Goal: Task Accomplishment & Management: Manage account settings

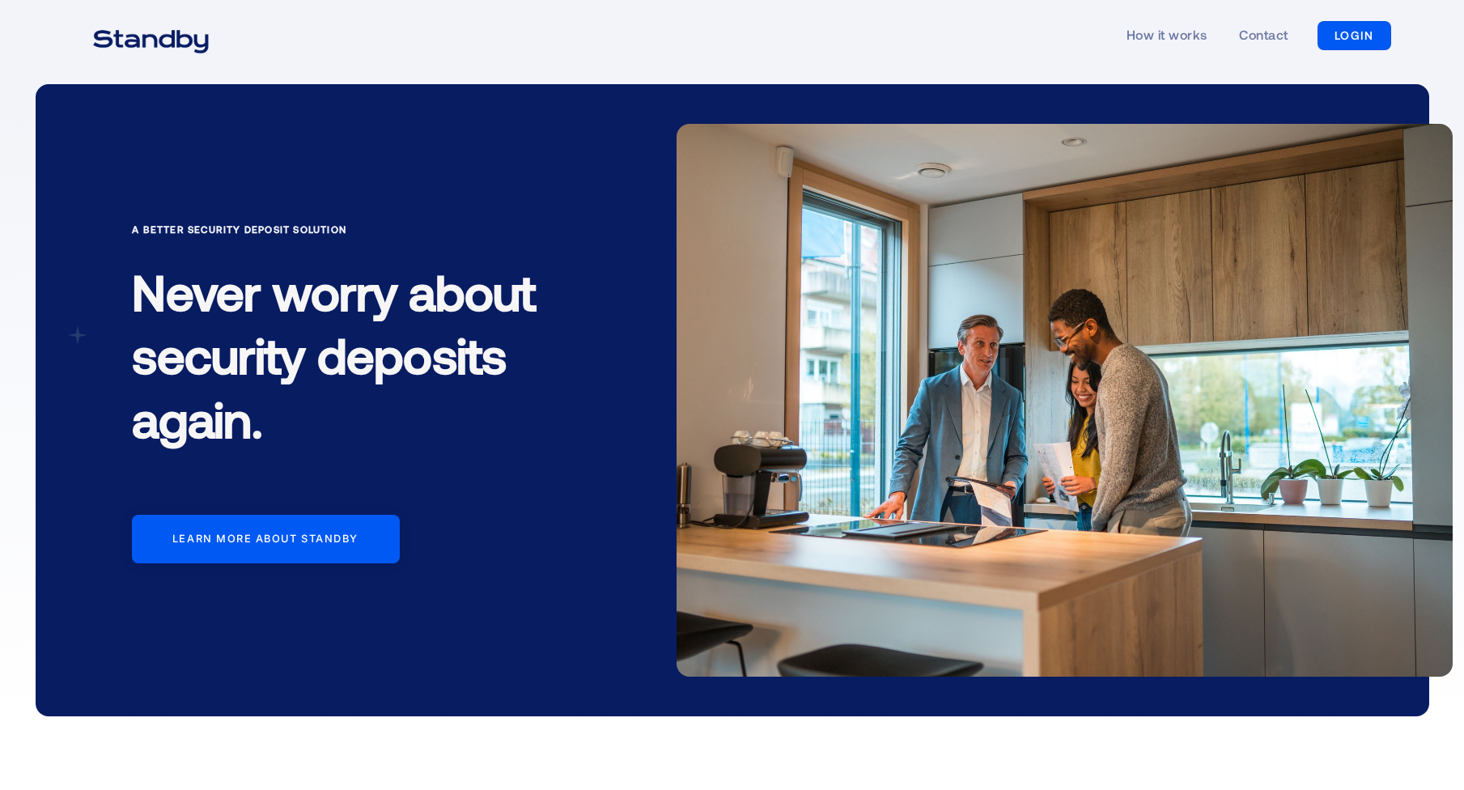
click at [1356, 36] on link "LOGIN" at bounding box center [1355, 35] width 74 height 29
click at [1327, 44] on link "LOGIN" at bounding box center [1355, 35] width 74 height 29
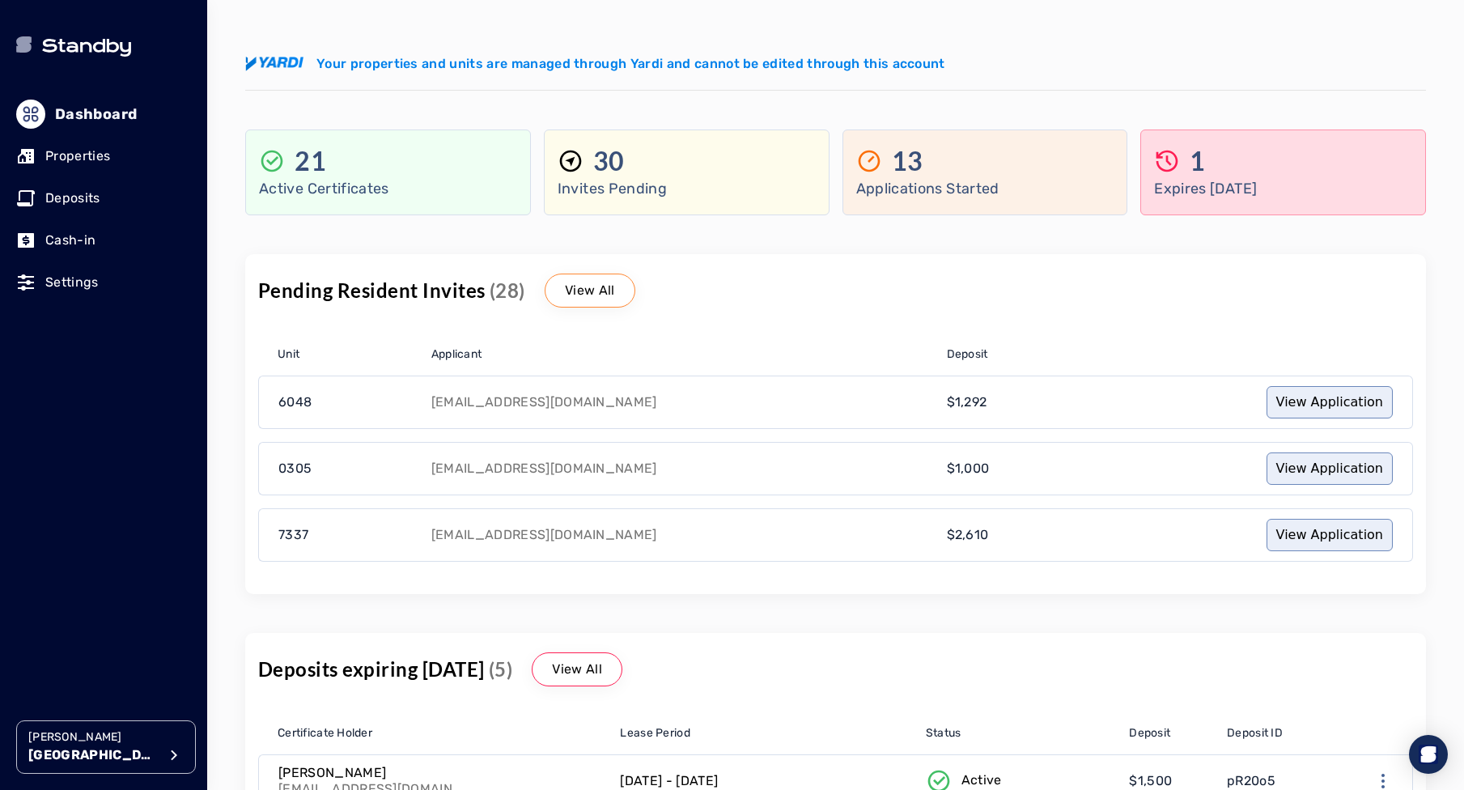
click at [93, 189] on p "Deposits" at bounding box center [72, 198] width 55 height 19
